Goal: Information Seeking & Learning: Learn about a topic

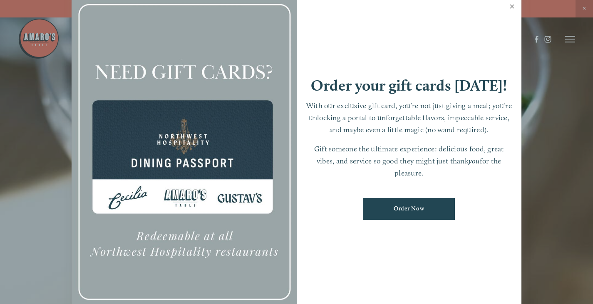
click at [513, 6] on link "Close" at bounding box center [512, 7] width 16 height 23
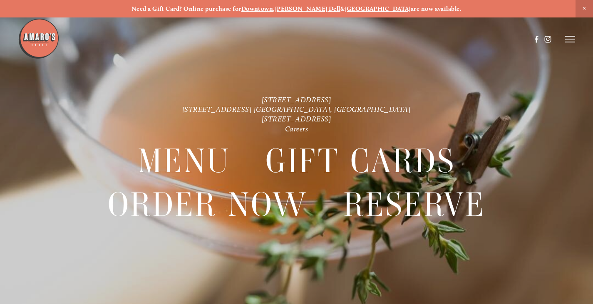
click at [578, 39] on div at bounding box center [296, 152] width 593 height 304
click at [573, 39] on line at bounding box center [570, 39] width 10 height 0
click at [418, 41] on span "Menu" at bounding box center [422, 38] width 15 height 7
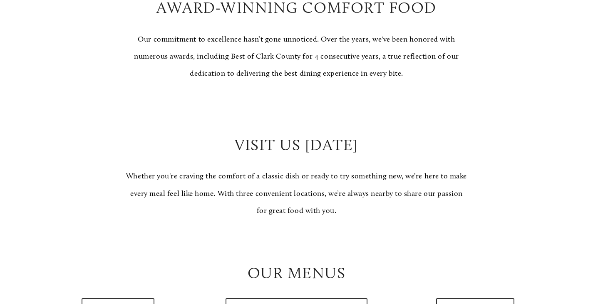
scroll to position [707, 0]
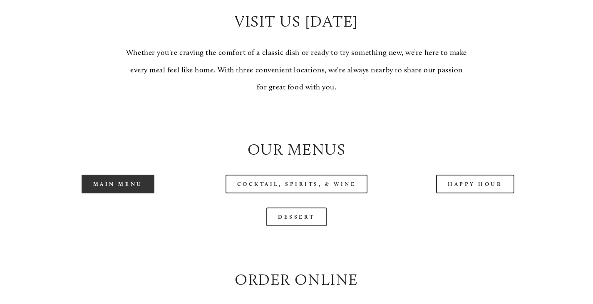
click at [108, 193] on link "Main Menu" at bounding box center [118, 184] width 73 height 19
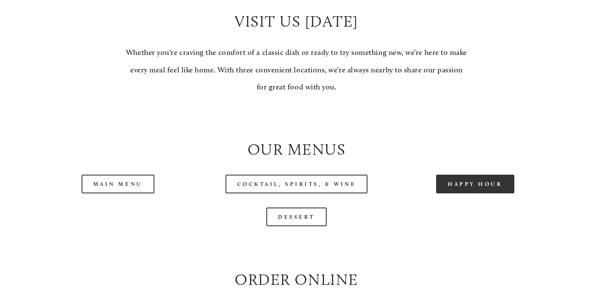
click at [469, 193] on link "Happy Hour" at bounding box center [475, 184] width 78 height 19
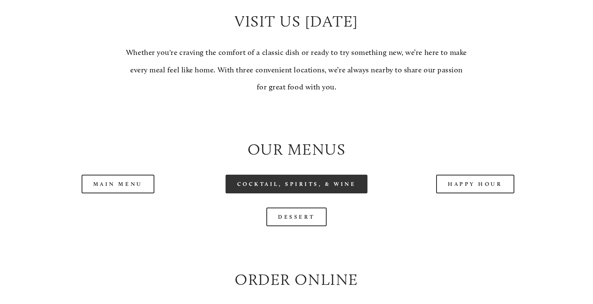
click at [343, 193] on link "Cocktail, Spirits, & Wine" at bounding box center [296, 184] width 142 height 19
